Goal: Contribute content: Contribute content

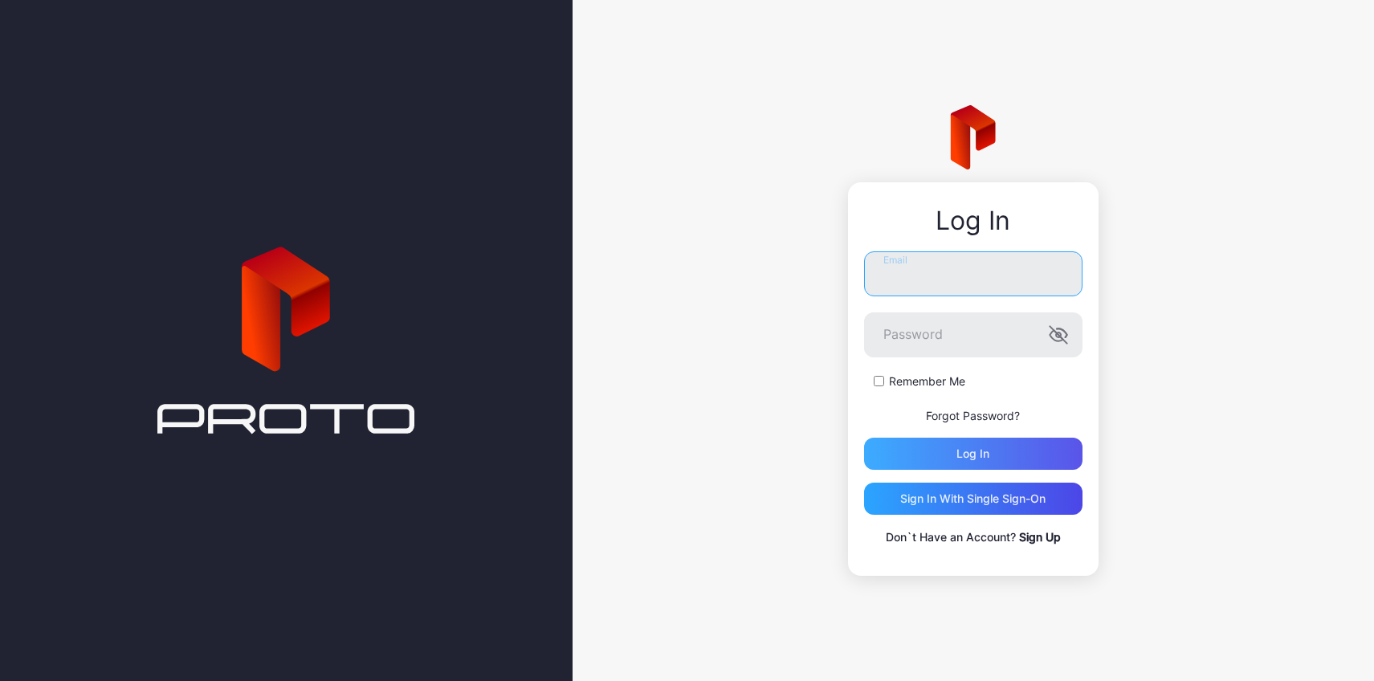
type input "**********"
click at [963, 449] on div "Log in" at bounding box center [972, 453] width 33 height 13
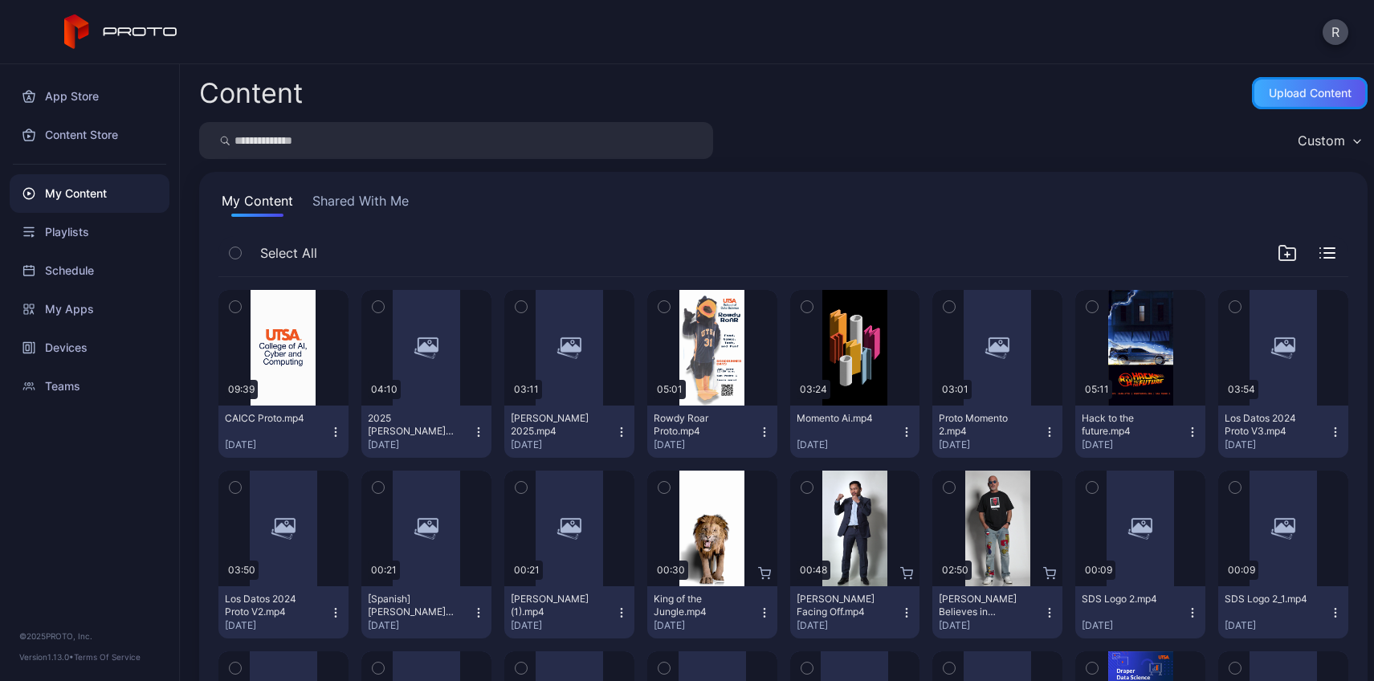
click at [1269, 92] on div "Upload Content" at bounding box center [1310, 93] width 83 height 13
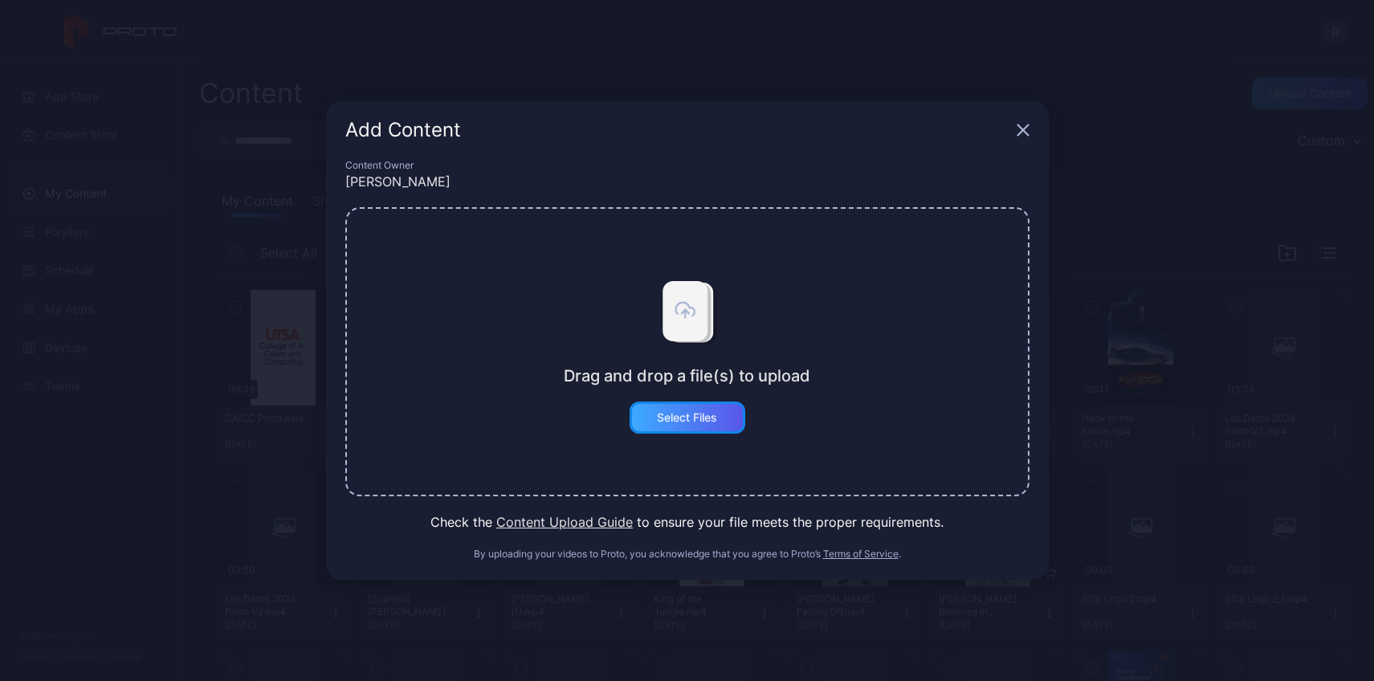
click at [688, 417] on div "Select Files" at bounding box center [687, 417] width 60 height 13
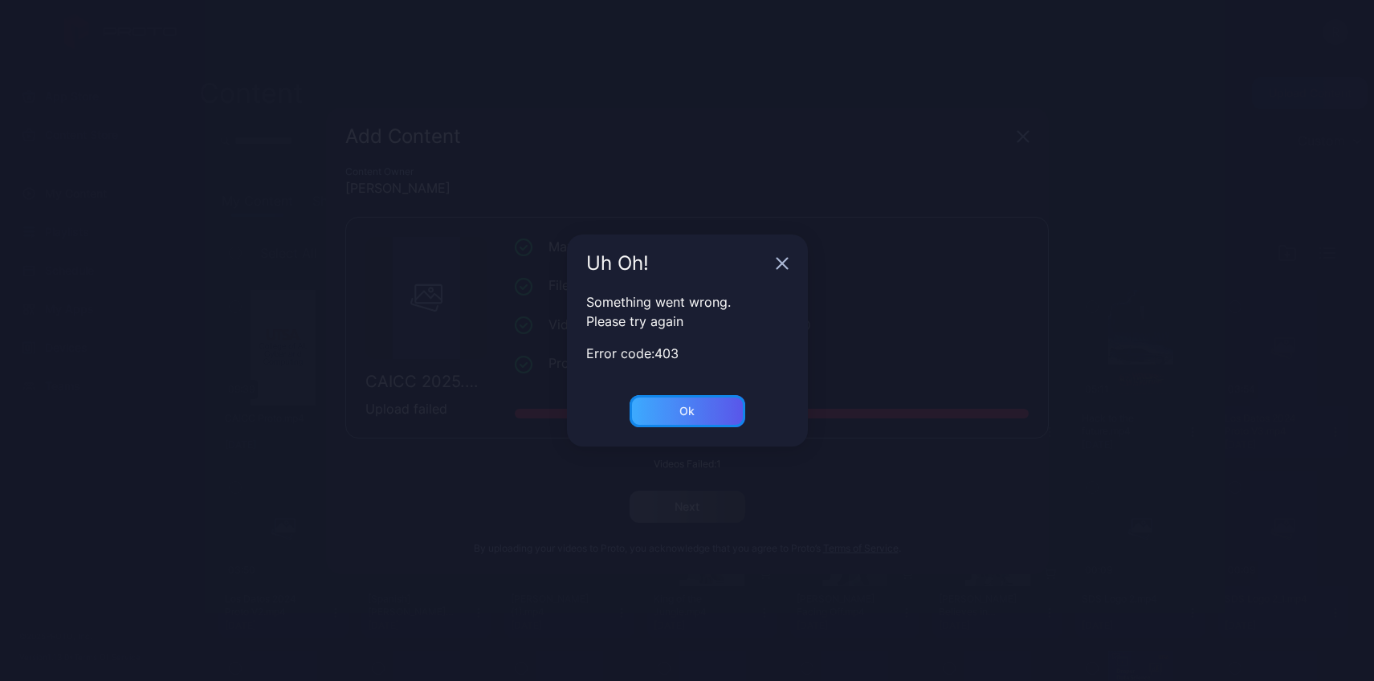
click at [688, 407] on div "Ok" at bounding box center [686, 411] width 15 height 13
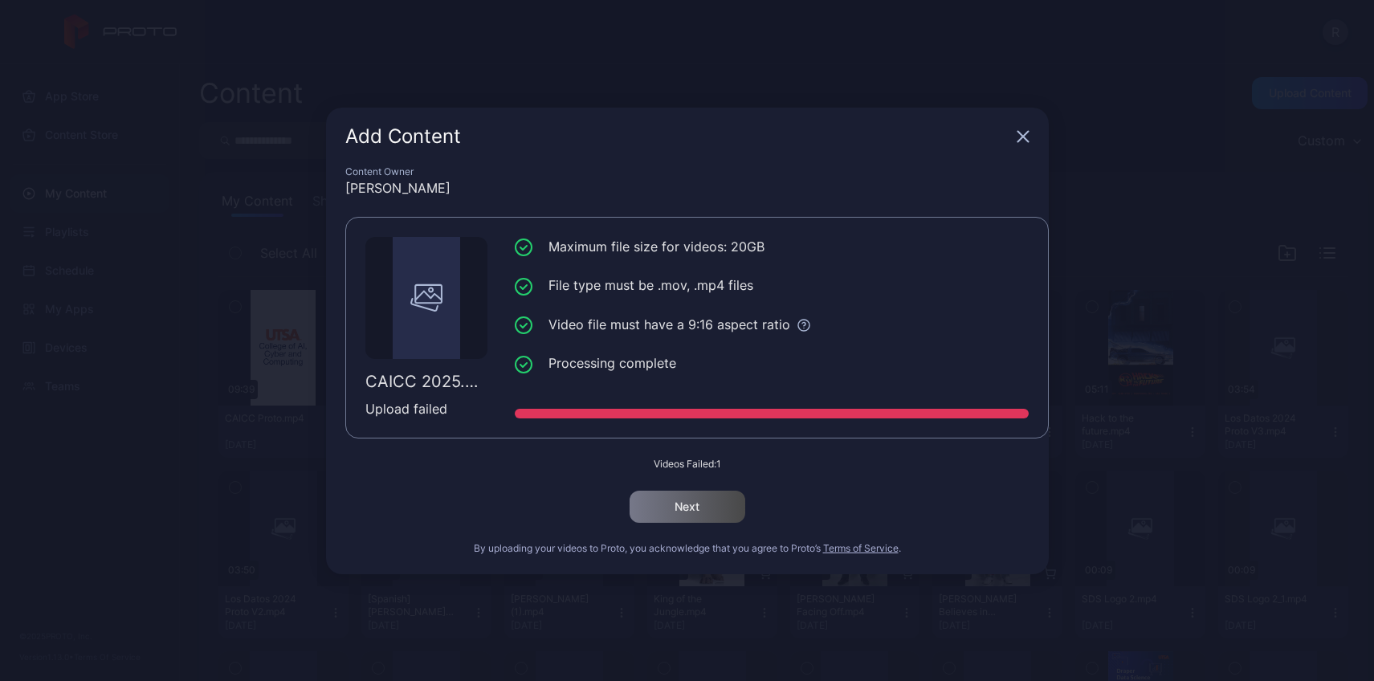
click at [1020, 140] on icon "button" at bounding box center [1022, 136] width 13 height 13
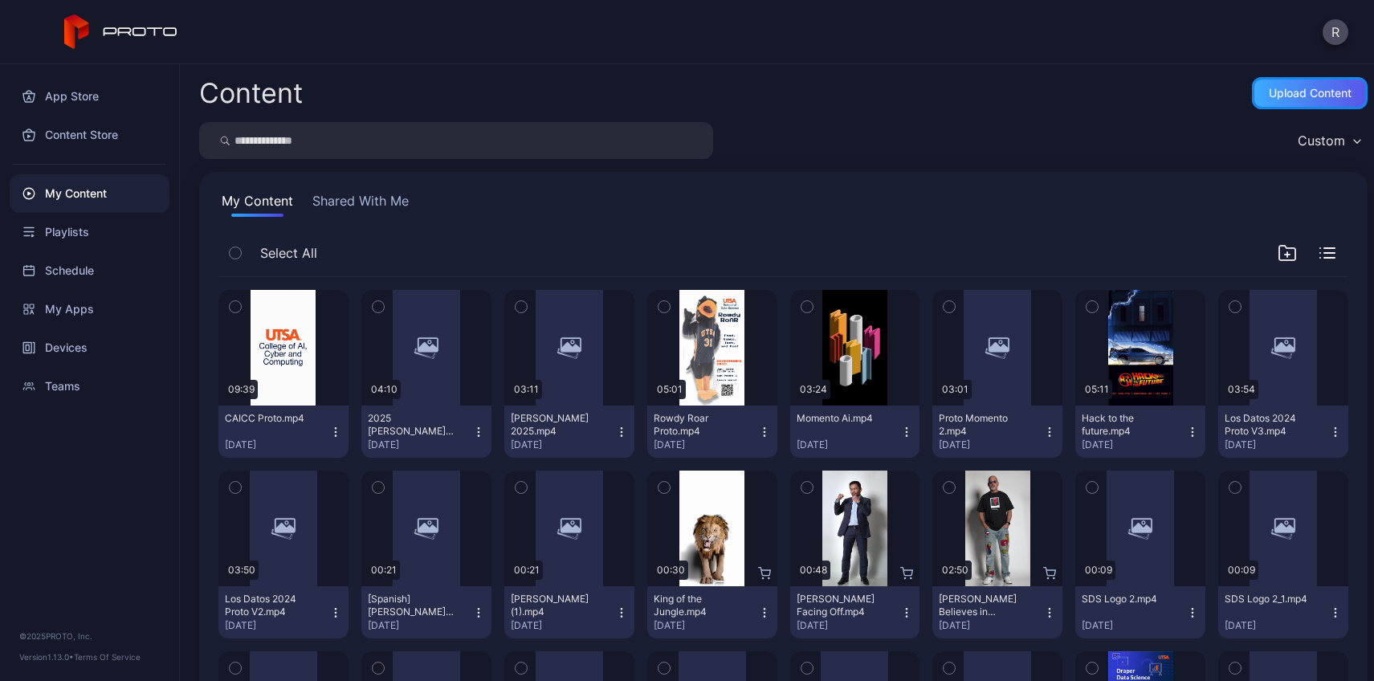
click at [1272, 94] on div "Upload Content" at bounding box center [1310, 93] width 83 height 13
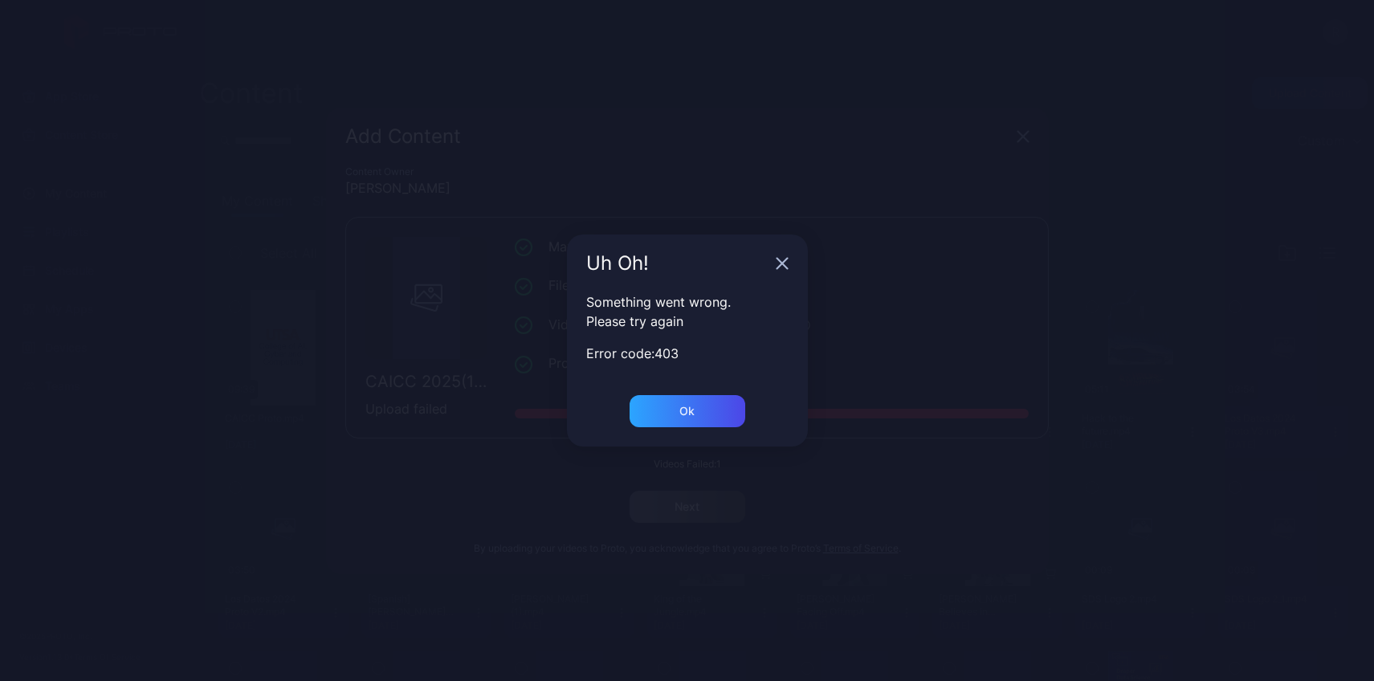
click at [709, 427] on div "Ok" at bounding box center [687, 420] width 241 height 51
drag, startPoint x: 704, startPoint y: 411, endPoint x: 739, endPoint y: 385, distance: 44.2
click at [704, 411] on div "Ok" at bounding box center [687, 411] width 116 height 32
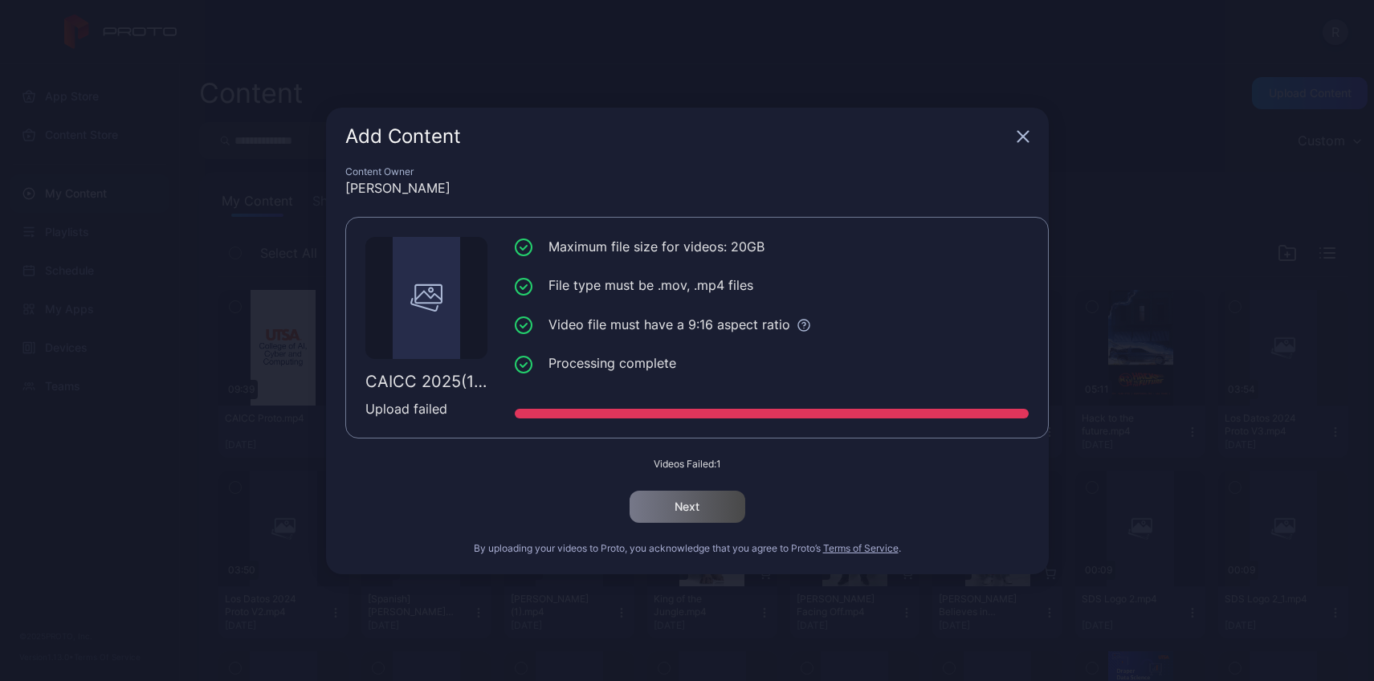
click at [1033, 137] on div "Add Content" at bounding box center [687, 137] width 723 height 58
click at [1024, 140] on icon "button" at bounding box center [1022, 136] width 13 height 13
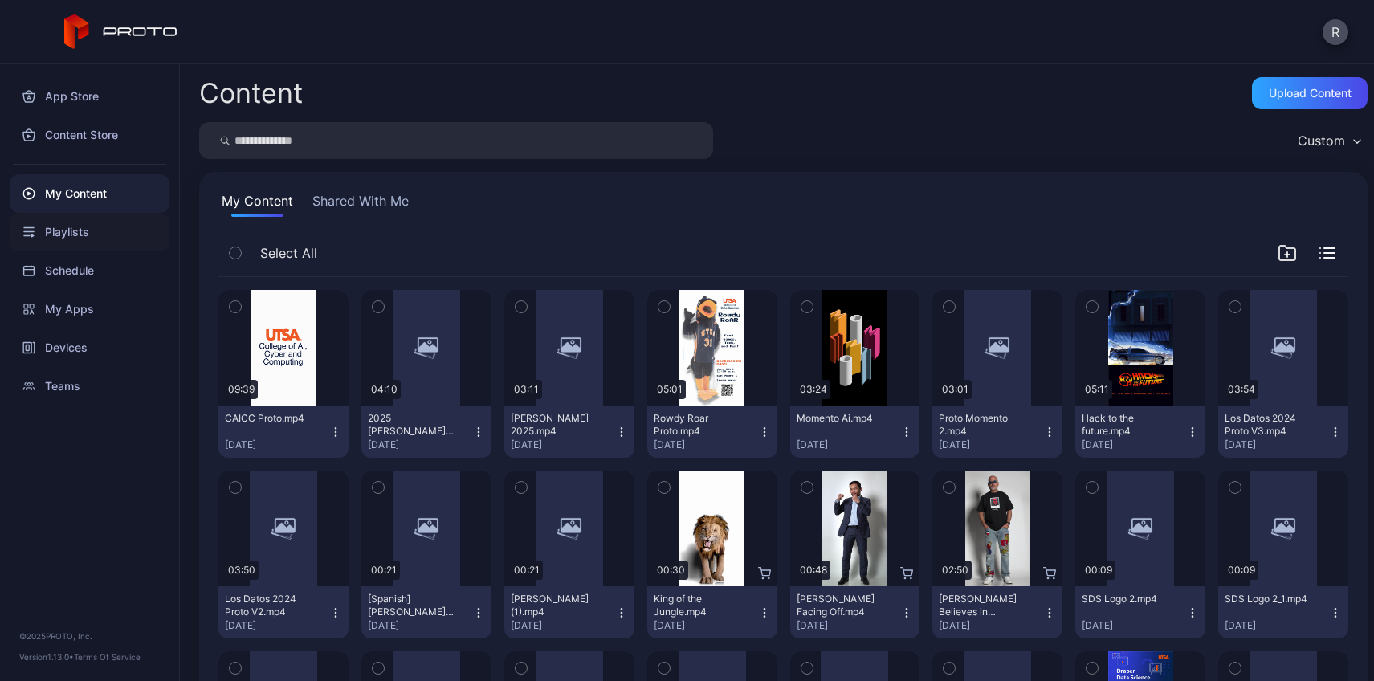
click at [94, 235] on div "Playlists" at bounding box center [90, 232] width 160 height 39
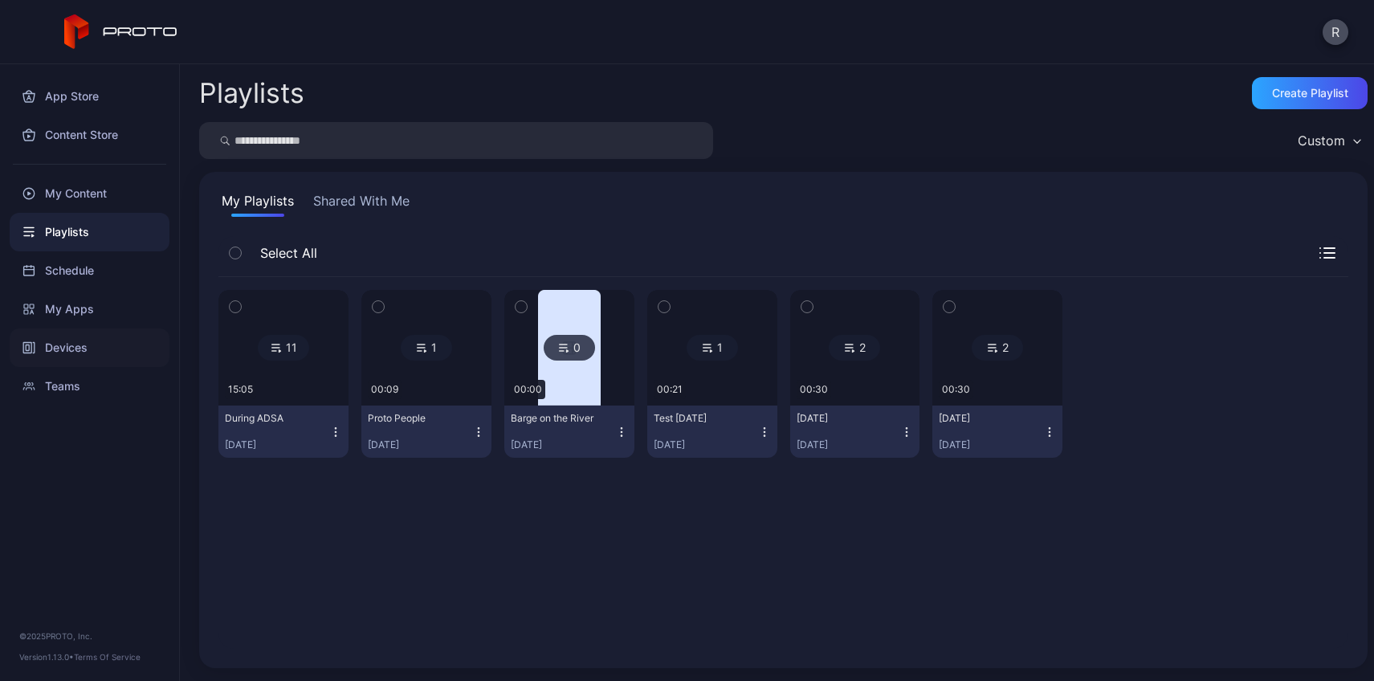
click at [75, 354] on div "Devices" at bounding box center [90, 347] width 160 height 39
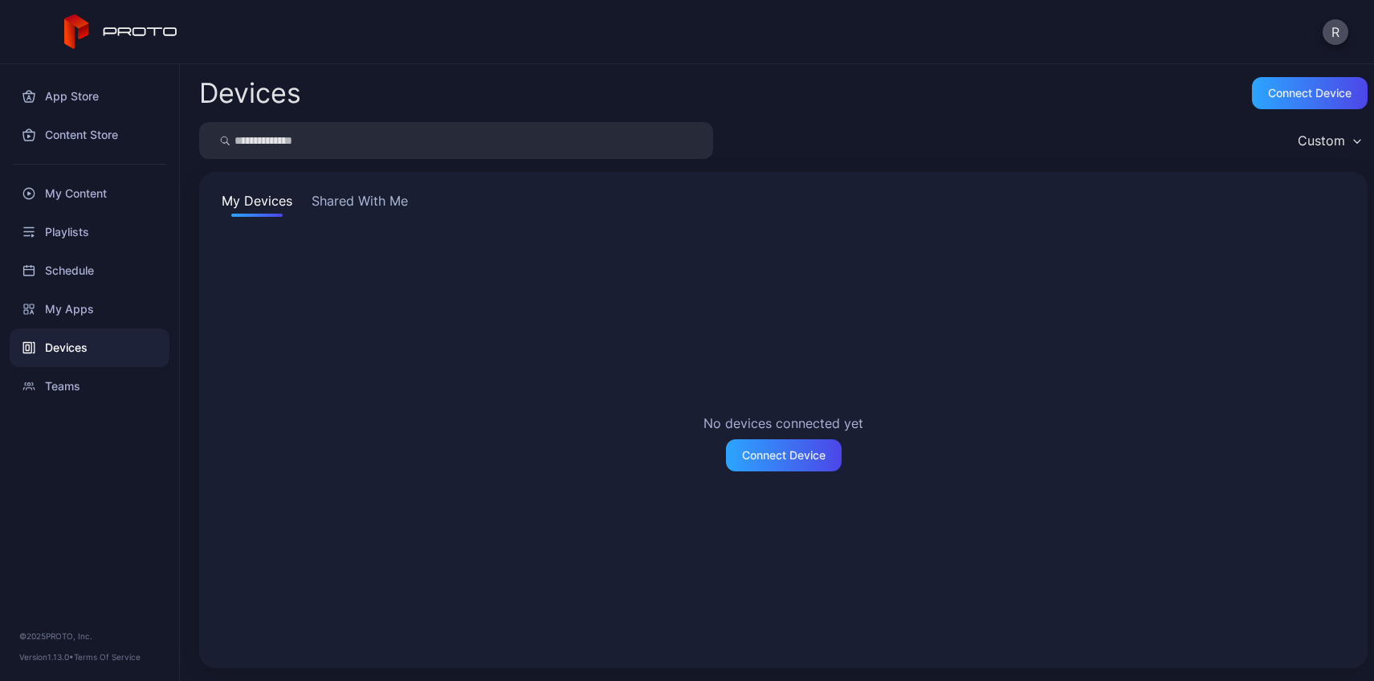
click at [333, 209] on button "Shared With Me" at bounding box center [359, 204] width 103 height 26
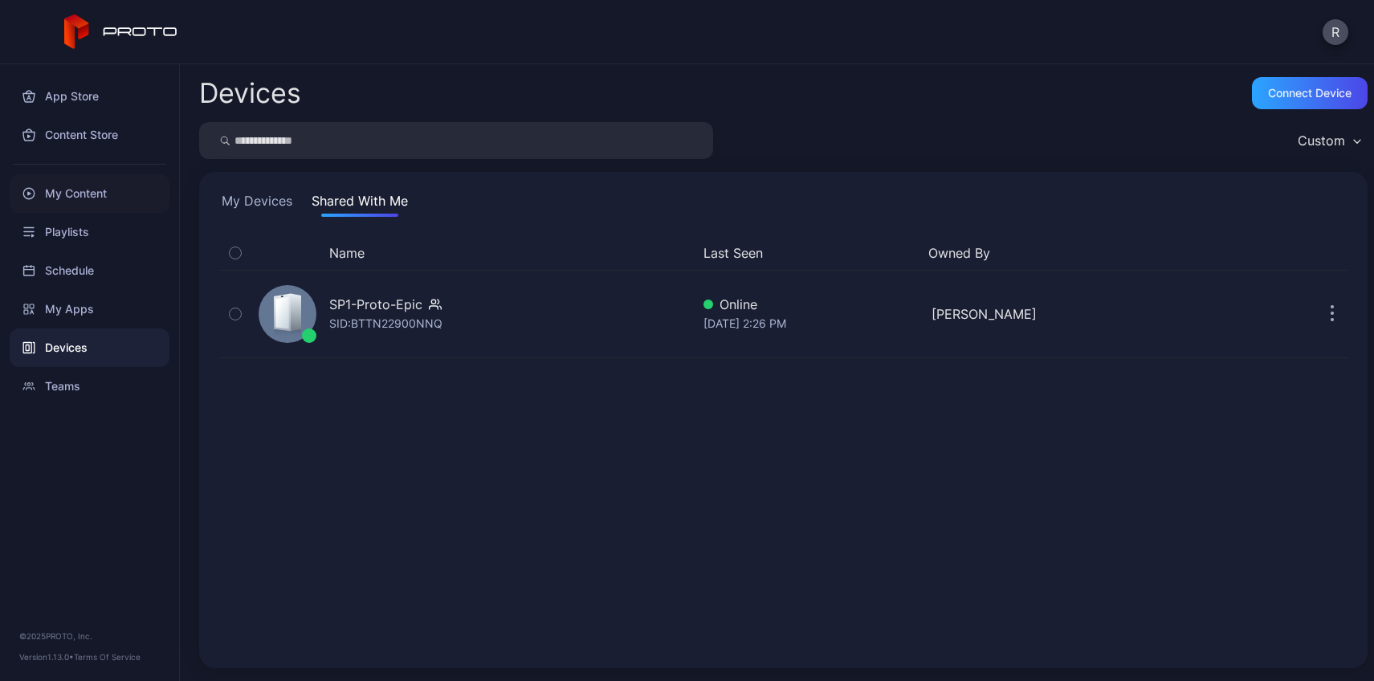
click at [63, 202] on div "My Content" at bounding box center [90, 193] width 160 height 39
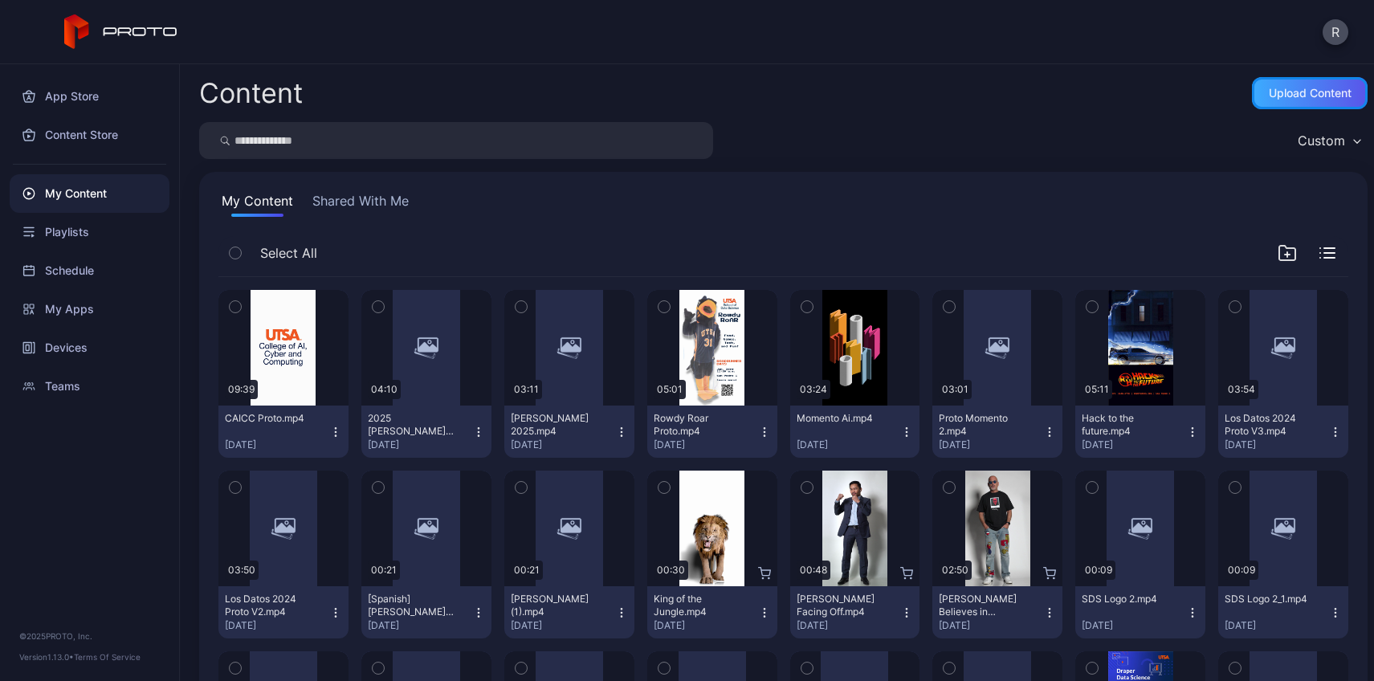
click at [1292, 100] on div "Upload Content" at bounding box center [1310, 93] width 116 height 32
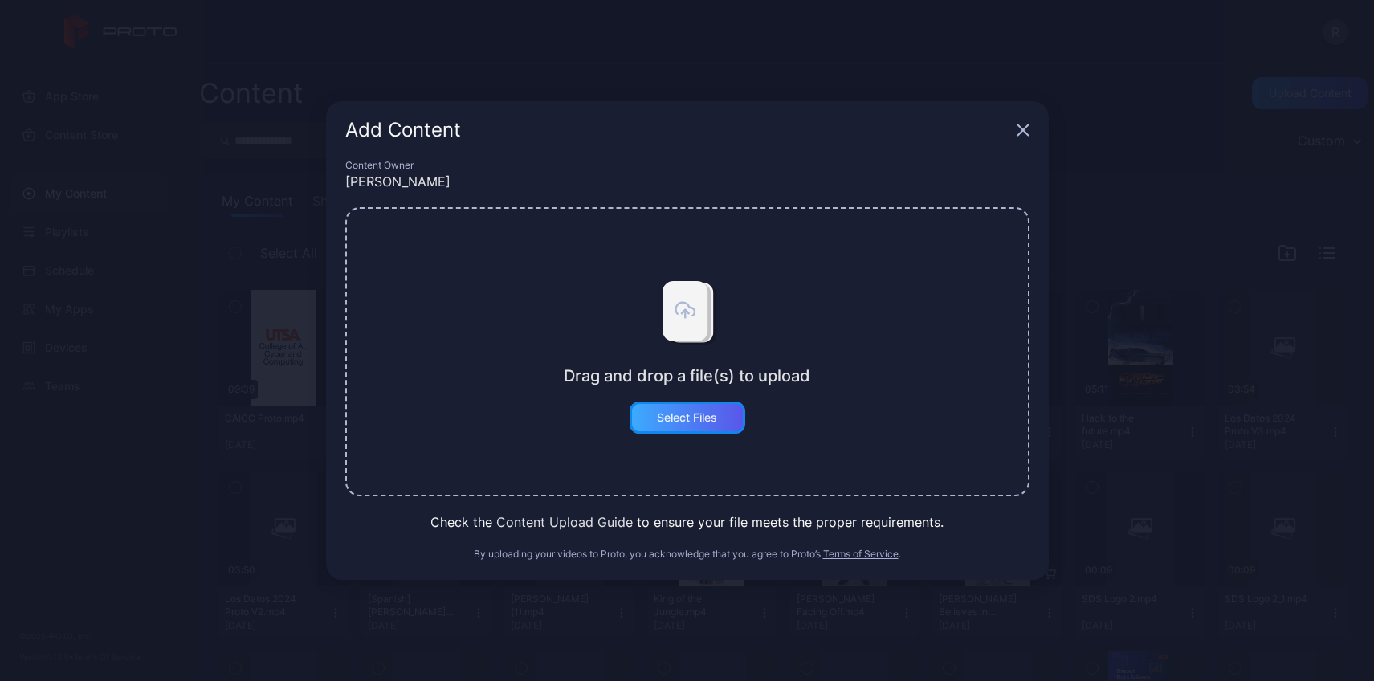
click at [692, 428] on div "Select Files" at bounding box center [687, 417] width 116 height 32
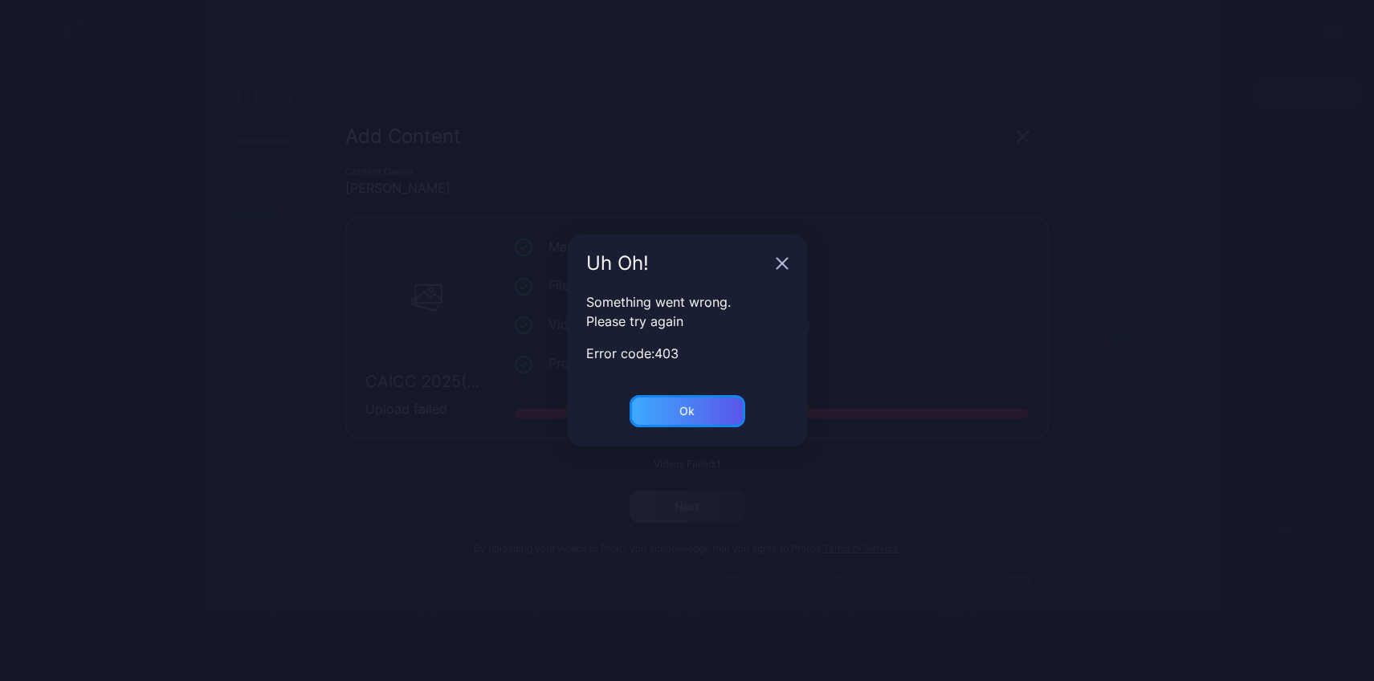
click at [727, 416] on div "Ok" at bounding box center [687, 411] width 116 height 32
